Goal: Find specific page/section: Find specific page/section

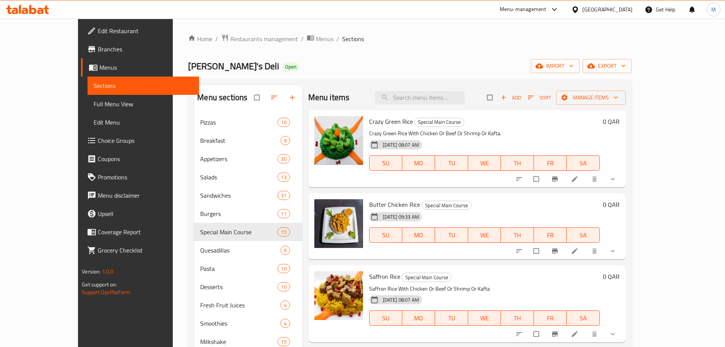
click at [620, 14] on div "[GEOGRAPHIC_DATA]" at bounding box center [601, 9] width 73 height 18
click at [579, 11] on icon at bounding box center [575, 10] width 8 height 8
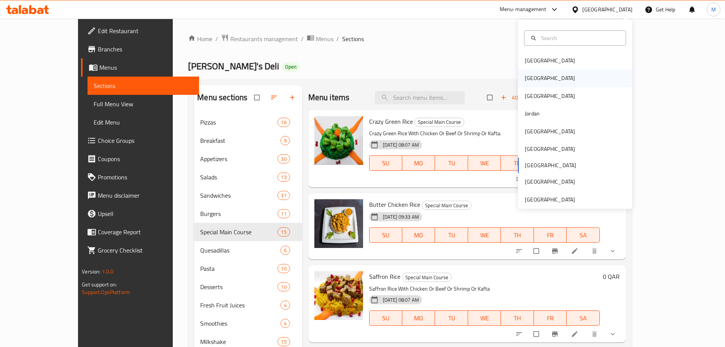
click at [545, 72] on div "[GEOGRAPHIC_DATA]" at bounding box center [575, 78] width 114 height 18
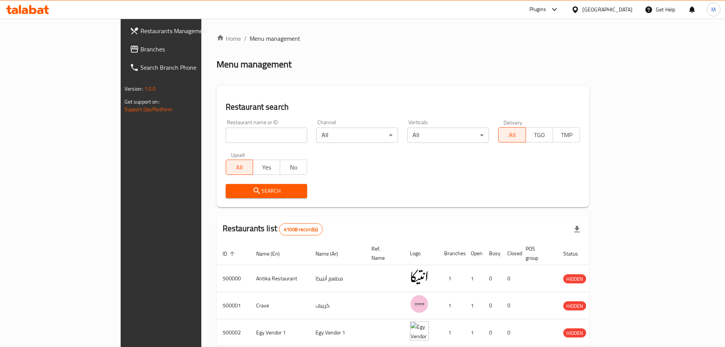
click at [140, 45] on span "Branches" at bounding box center [187, 49] width 95 height 9
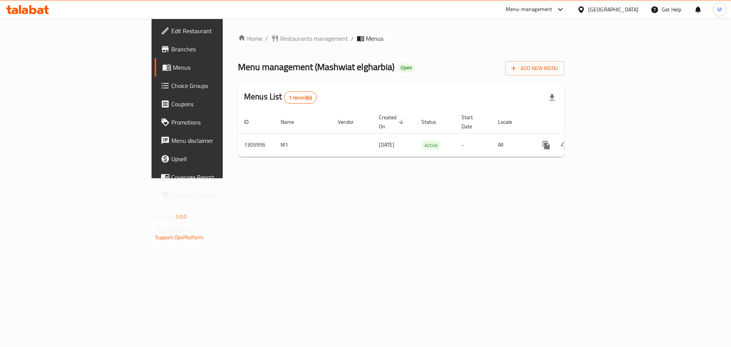
click at [171, 48] on span "Branches" at bounding box center [219, 49] width 96 height 9
